Goal: Task Accomplishment & Management: Complete application form

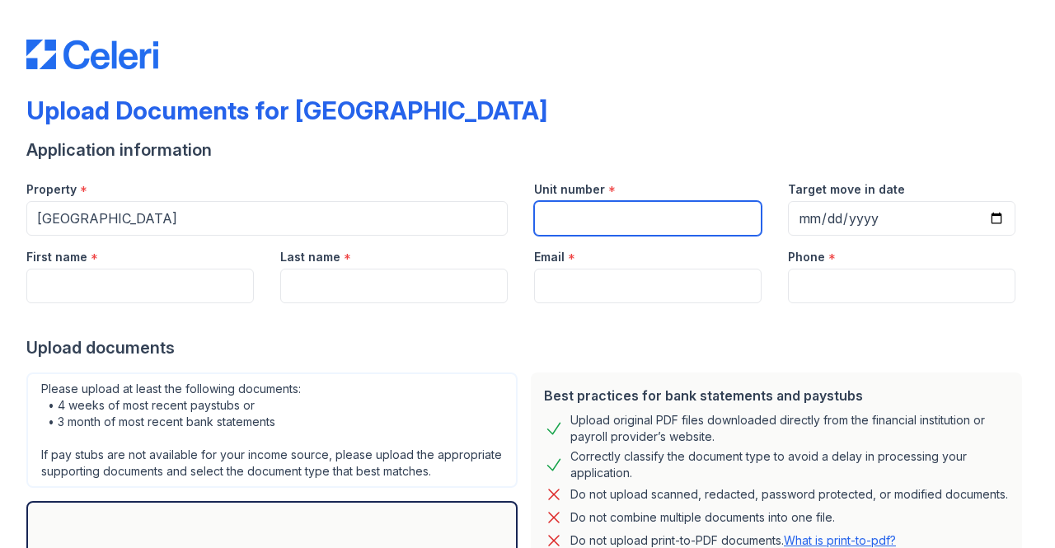
click at [611, 214] on input "Unit number" at bounding box center [648, 218] width 228 height 35
type input "0707"
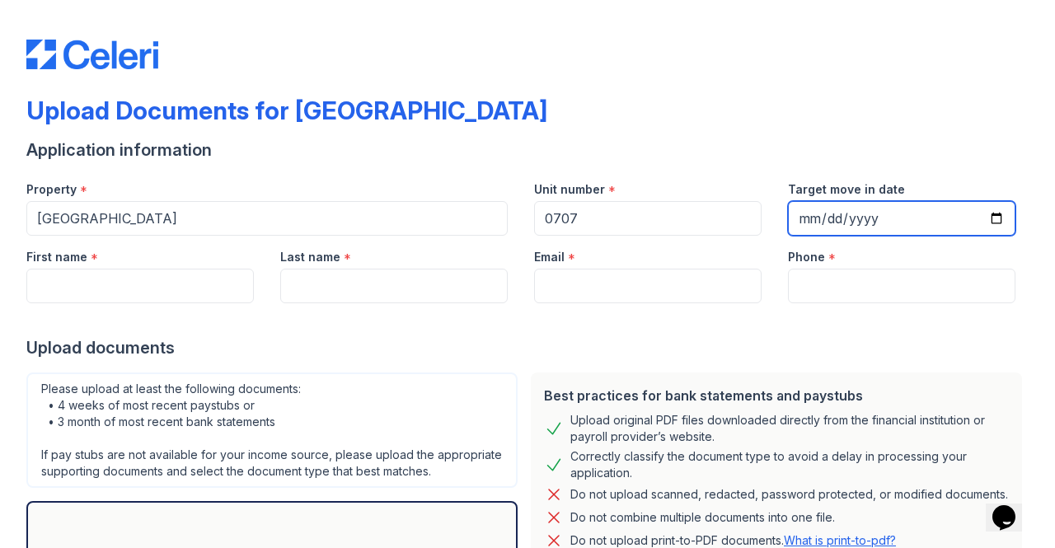
click at [983, 225] on input "Target move in date" at bounding box center [902, 218] width 228 height 35
click at [981, 217] on input "Target move in date" at bounding box center [902, 218] width 228 height 35
type input "[DATE]"
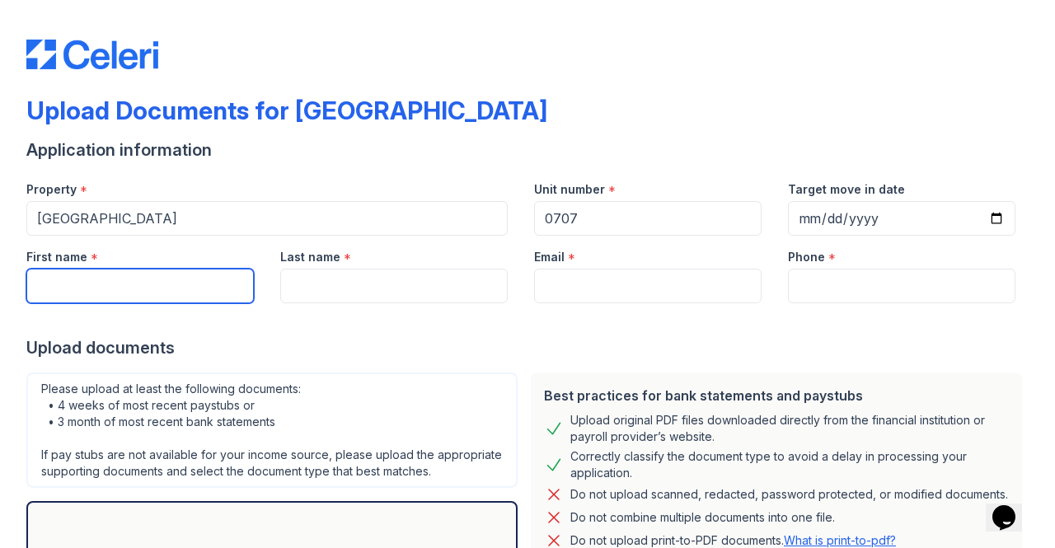
click at [186, 273] on input "First name" at bounding box center [140, 286] width 228 height 35
type input "[PERSON_NAME]"
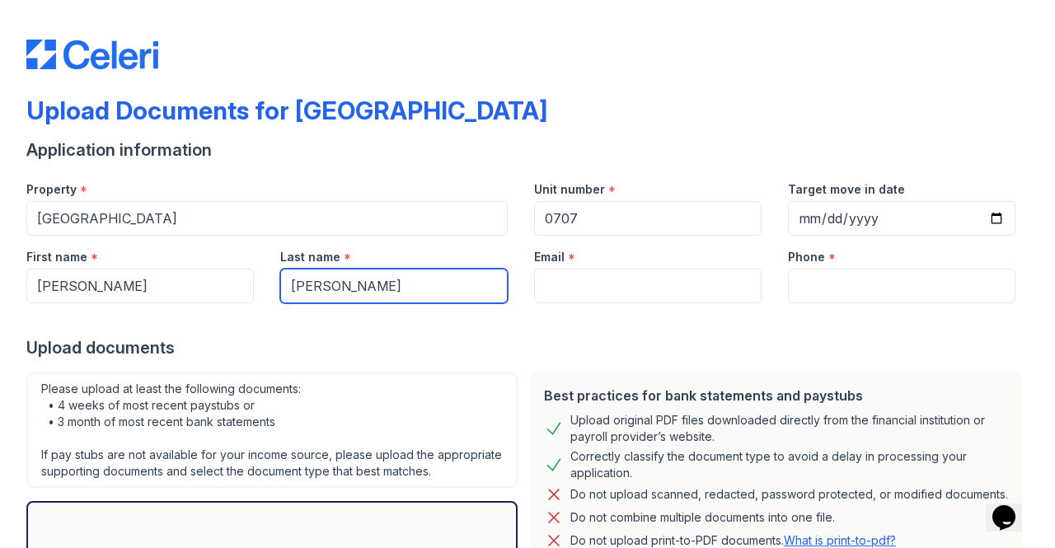
type input "[PERSON_NAME]"
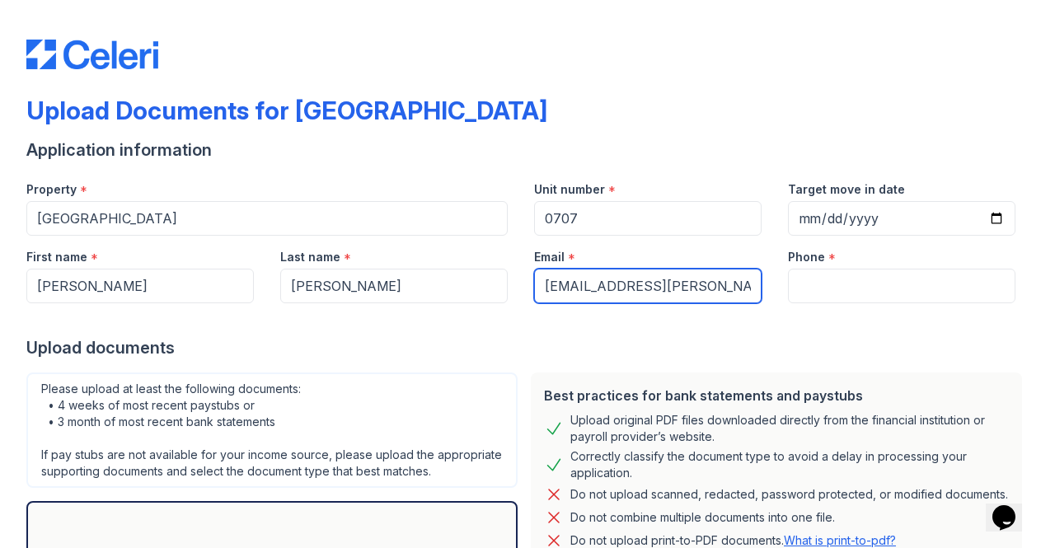
scroll to position [0, 2]
drag, startPoint x: 646, startPoint y: 288, endPoint x: 863, endPoint y: 306, distance: 217.6
click at [863, 306] on form "Application information Property * [GEOGRAPHIC_DATA] Unit number * 0707 Target …" at bounding box center [527, 421] width 1003 height 564
type input "[EMAIL_ADDRESS][PERSON_NAME][DOMAIN_NAME]"
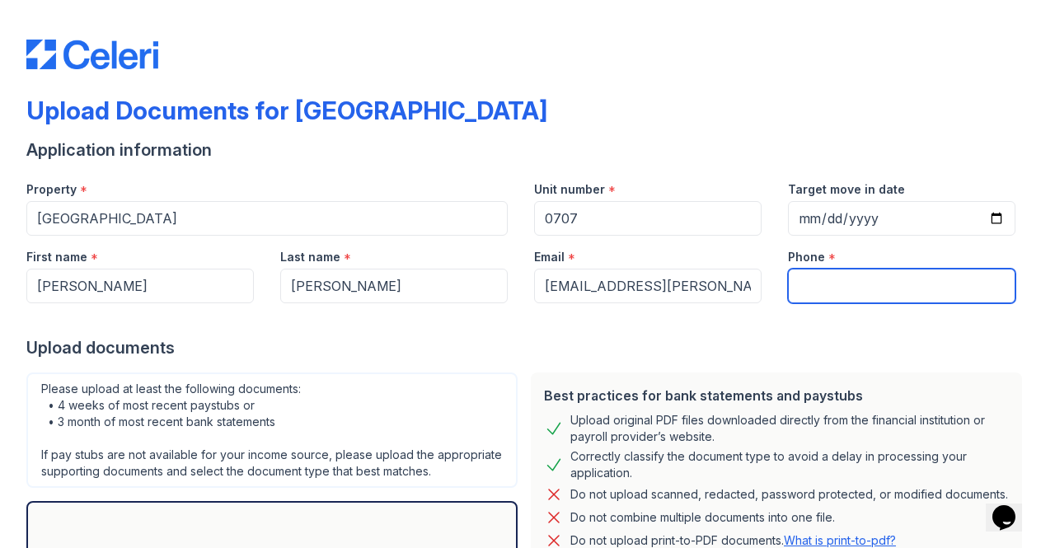
click at [853, 287] on input "Phone" at bounding box center [902, 286] width 228 height 35
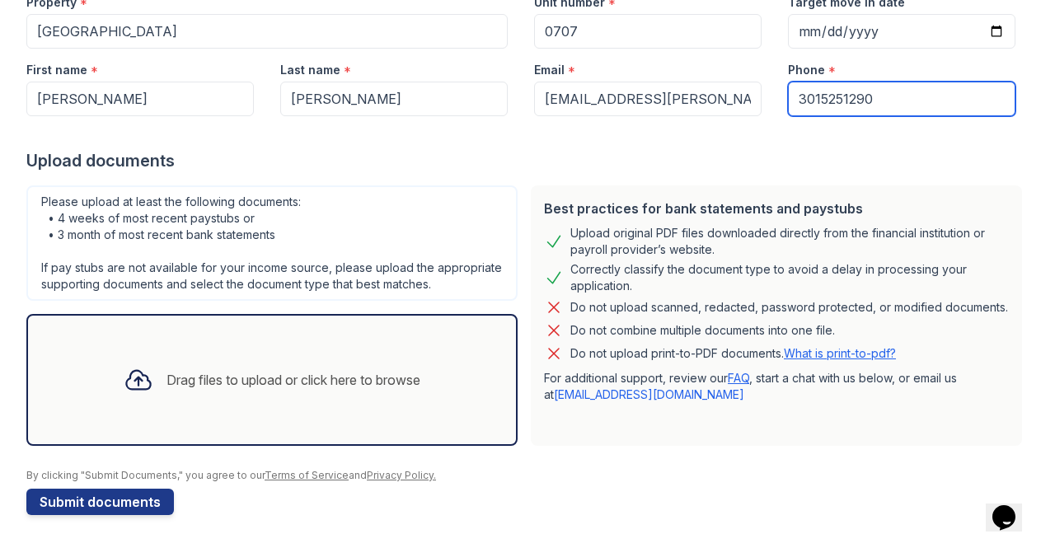
type input "3015251290"
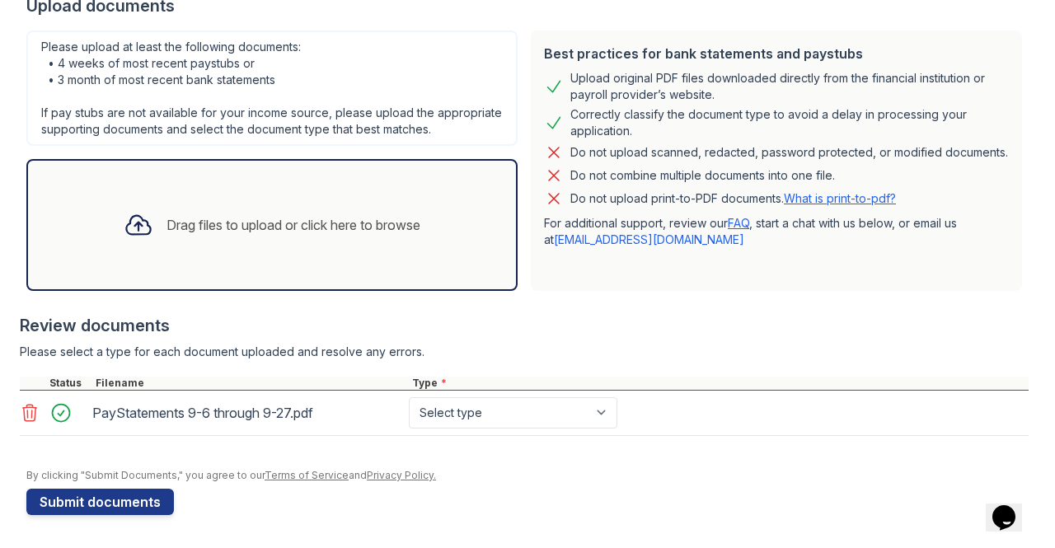
scroll to position [355, 0]
click at [505, 411] on select "Select type Paystub Bank Statement Offer Letter Tax Documents Benefit Award Let…" at bounding box center [513, 412] width 209 height 31
select select "paystub"
click at [409, 398] on select "Select type Paystub Bank Statement Offer Letter Tax Documents Benefit Award Let…" at bounding box center [513, 412] width 209 height 31
click at [117, 510] on button "Submit documents" at bounding box center [100, 502] width 148 height 26
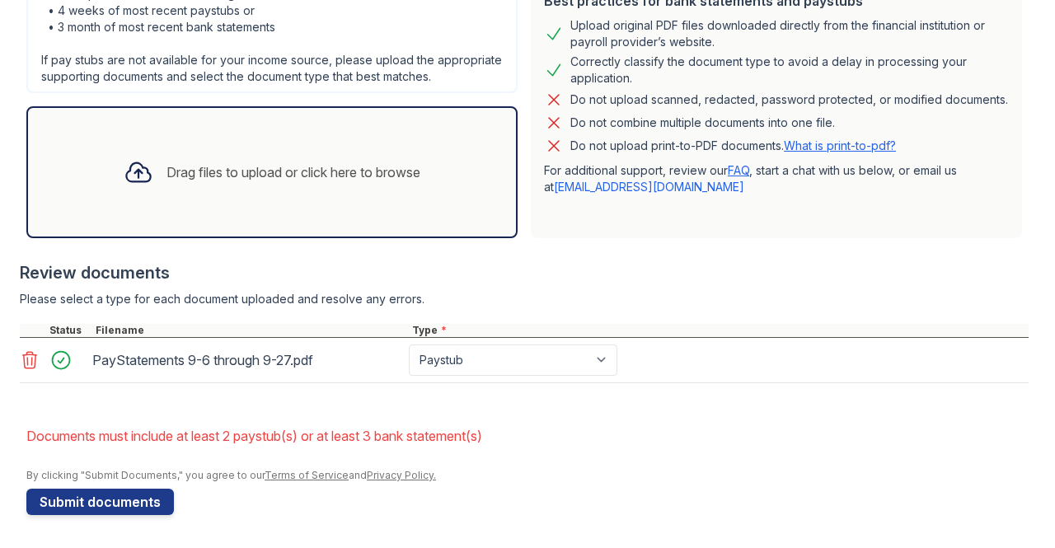
scroll to position [454, 0]
click at [26, 362] on icon at bounding box center [30, 360] width 20 height 20
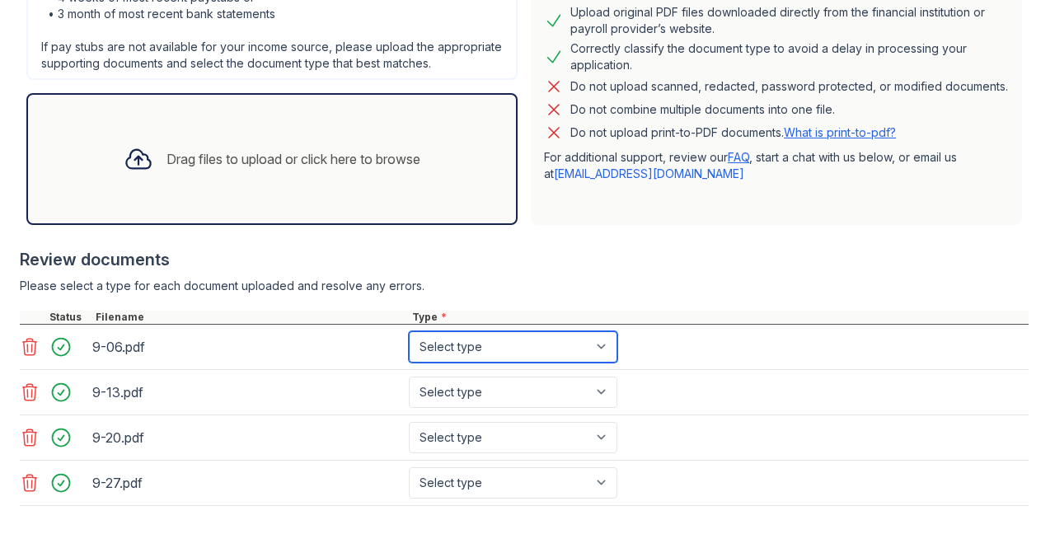
click at [598, 363] on select "Select type Paystub Bank Statement Offer Letter Tax Documents Benefit Award Let…" at bounding box center [513, 346] width 209 height 31
select select "paystub"
click at [409, 345] on select "Select type Paystub Bank Statement Offer Letter Tax Documents Benefit Award Let…" at bounding box center [513, 346] width 209 height 31
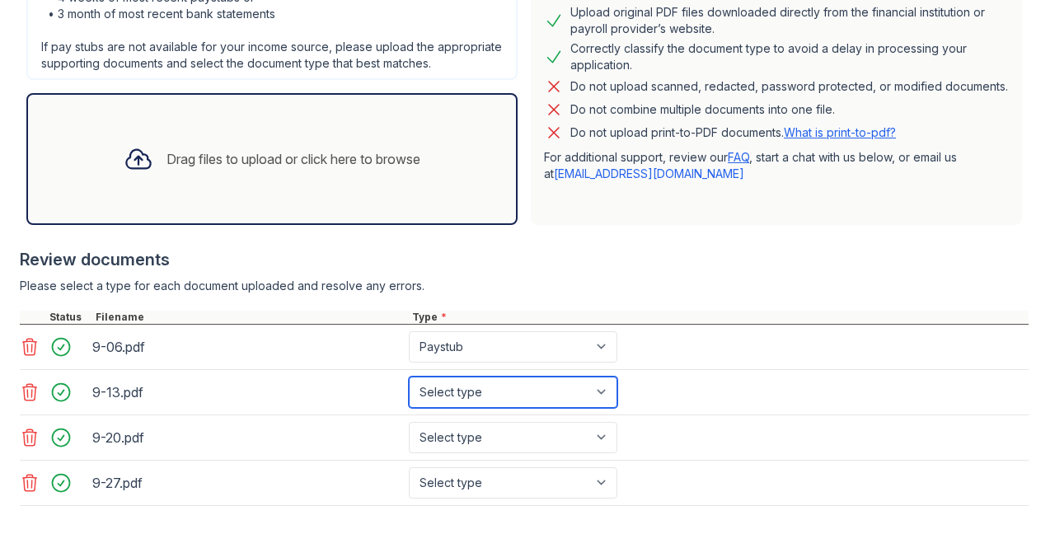
click at [507, 395] on select "Select type Paystub Bank Statement Offer Letter Tax Documents Benefit Award Let…" at bounding box center [513, 392] width 209 height 31
select select "paystub"
click at [409, 390] on select "Select type Paystub Bank Statement Offer Letter Tax Documents Benefit Award Let…" at bounding box center [513, 392] width 209 height 31
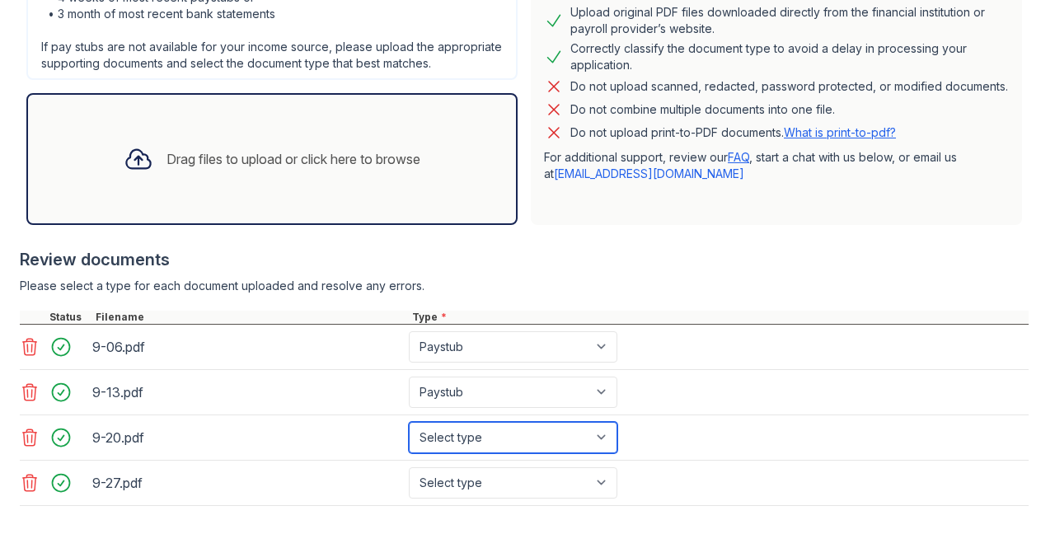
click at [509, 452] on select "Select type Paystub Bank Statement Offer Letter Tax Documents Benefit Award Let…" at bounding box center [513, 437] width 209 height 31
select select "paystub"
click at [409, 435] on select "Select type Paystub Bank Statement Offer Letter Tax Documents Benefit Award Let…" at bounding box center [513, 437] width 209 height 31
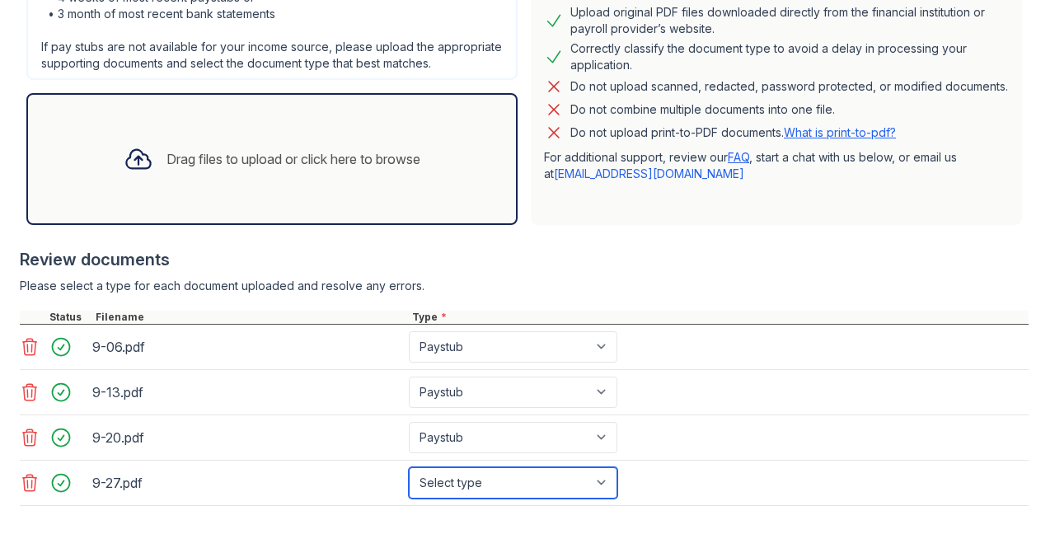
click at [468, 499] on select "Select type Paystub Bank Statement Offer Letter Tax Documents Benefit Award Let…" at bounding box center [513, 483] width 209 height 31
select select "paystub"
click at [409, 479] on select "Select type Paystub Bank Statement Offer Letter Tax Documents Benefit Award Let…" at bounding box center [513, 483] width 209 height 31
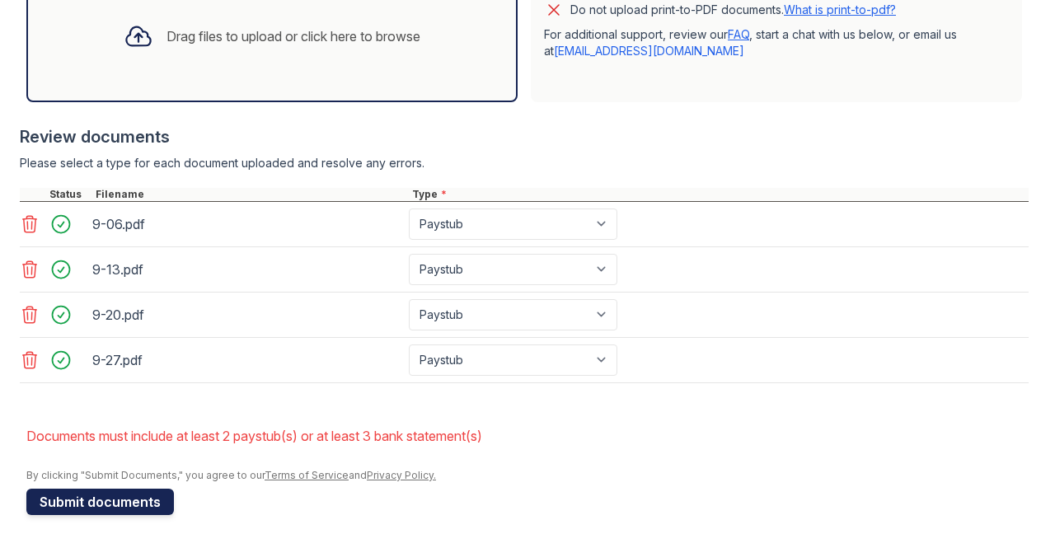
click at [101, 506] on button "Submit documents" at bounding box center [100, 502] width 148 height 26
